Goal: Find specific page/section: Find specific page/section

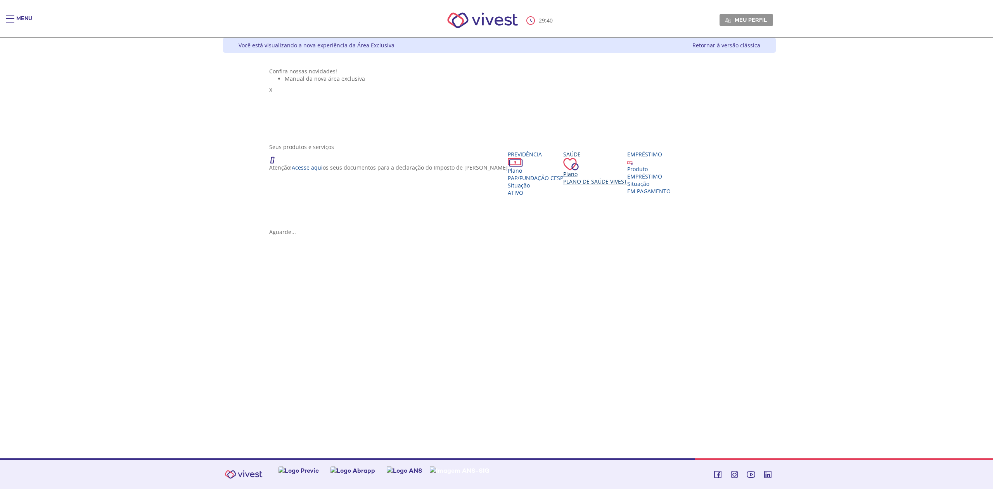
click at [563, 185] on span "Plano de Saúde VIVEST" at bounding box center [595, 181] width 64 height 7
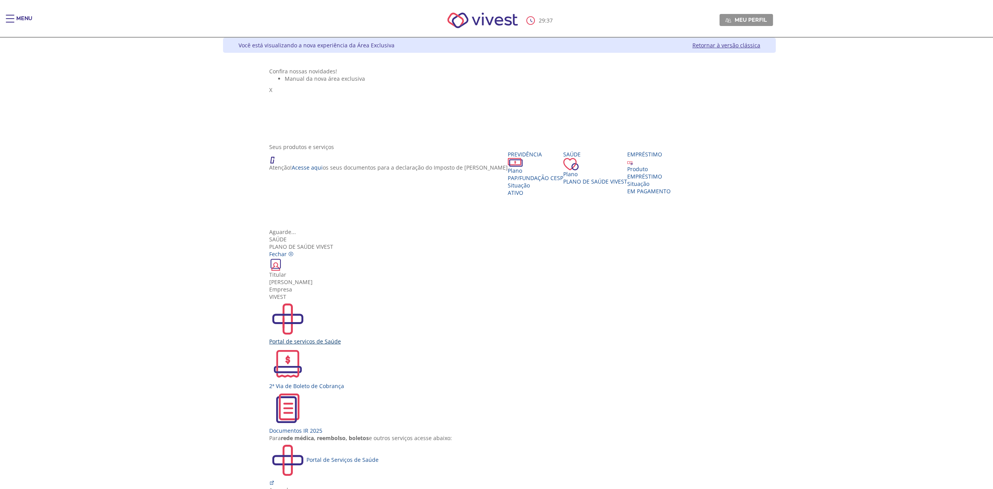
click at [373, 337] on div "Portal de serviços de Saúde" at bounding box center [499, 340] width 461 height 7
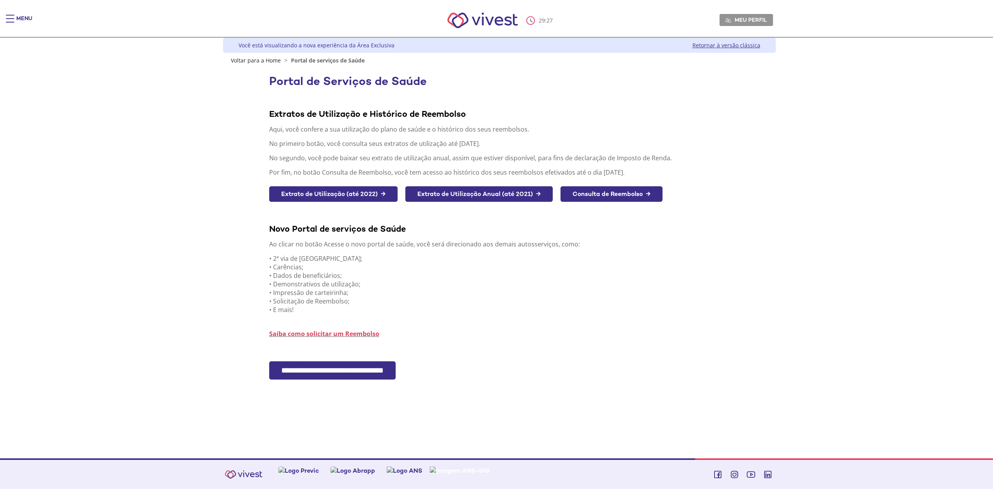
click at [327, 372] on input "**********" at bounding box center [332, 370] width 126 height 18
click at [718, 44] on link "Retornar à versão clássica" at bounding box center [726, 44] width 68 height 7
